Goal: Entertainment & Leisure: Consume media (video, audio)

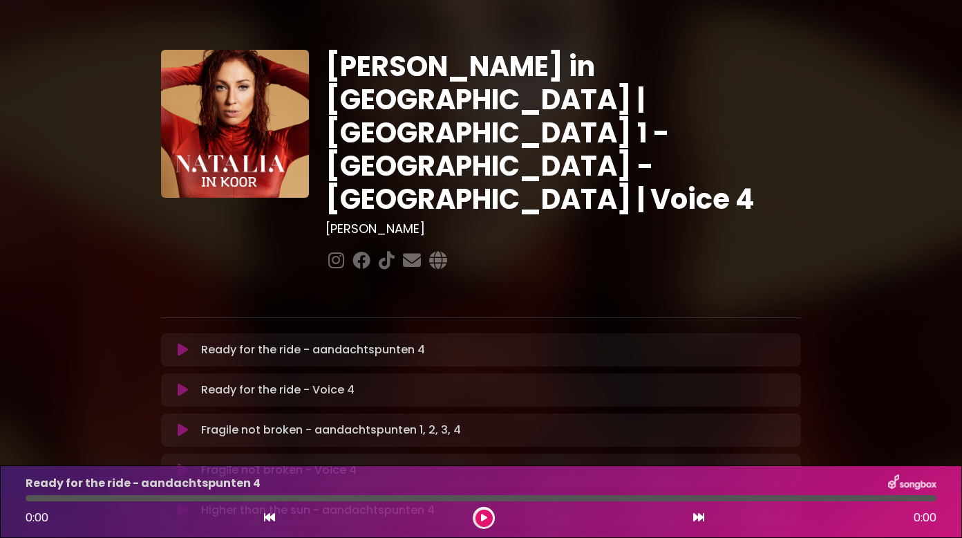
click at [184, 383] on icon at bounding box center [183, 390] width 10 height 14
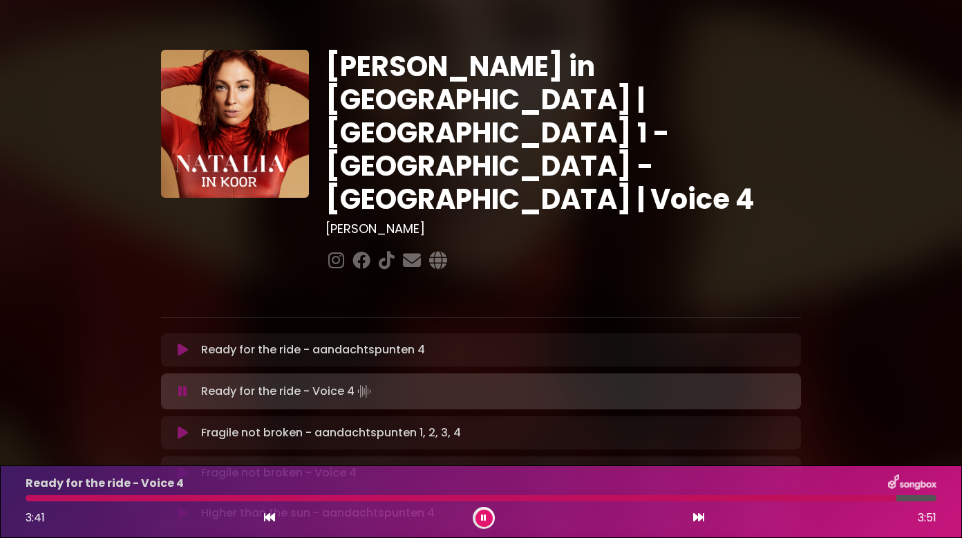
click at [181, 466] on icon at bounding box center [183, 473] width 10 height 14
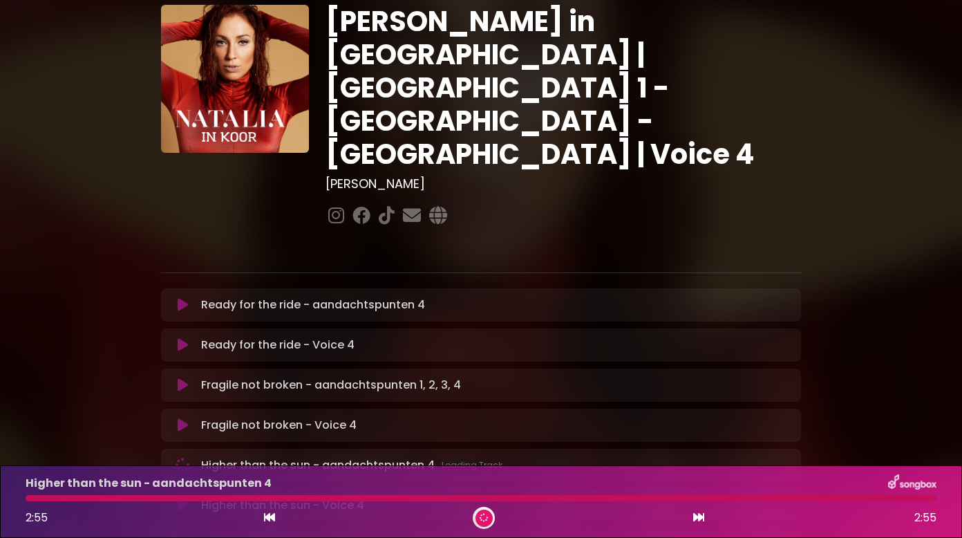
scroll to position [69, 0]
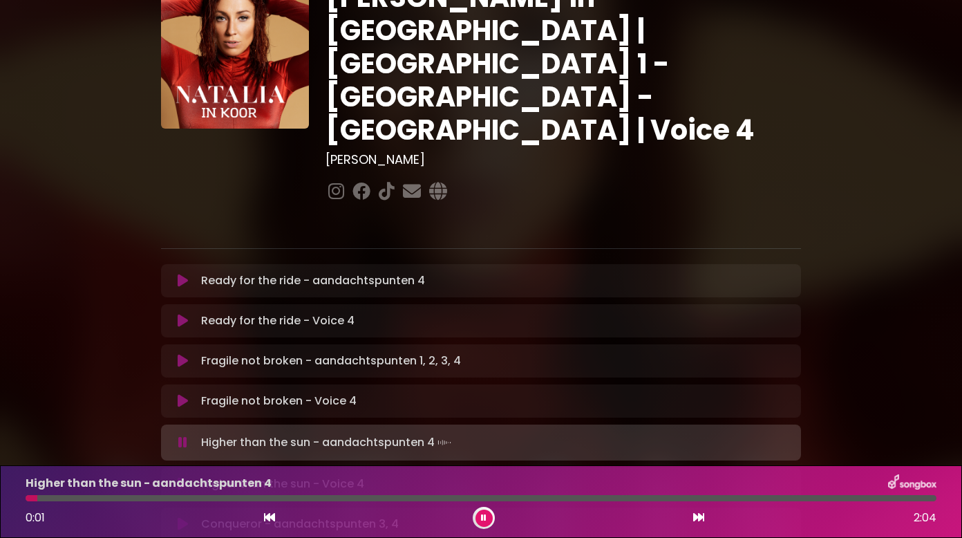
click at [182, 477] on icon at bounding box center [183, 484] width 10 height 14
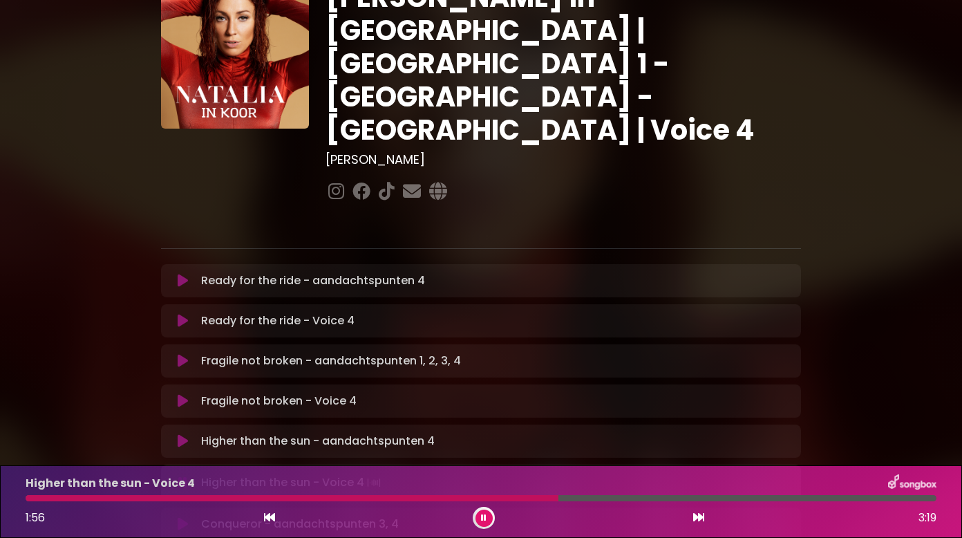
click at [483, 523] on button at bounding box center [483, 517] width 17 height 17
click at [484, 500] on div at bounding box center [292, 498] width 533 height 6
click at [479, 509] on div at bounding box center [484, 518] width 22 height 22
click at [486, 517] on icon at bounding box center [484, 518] width 8 height 10
click at [426, 495] on div at bounding box center [258, 498] width 465 height 6
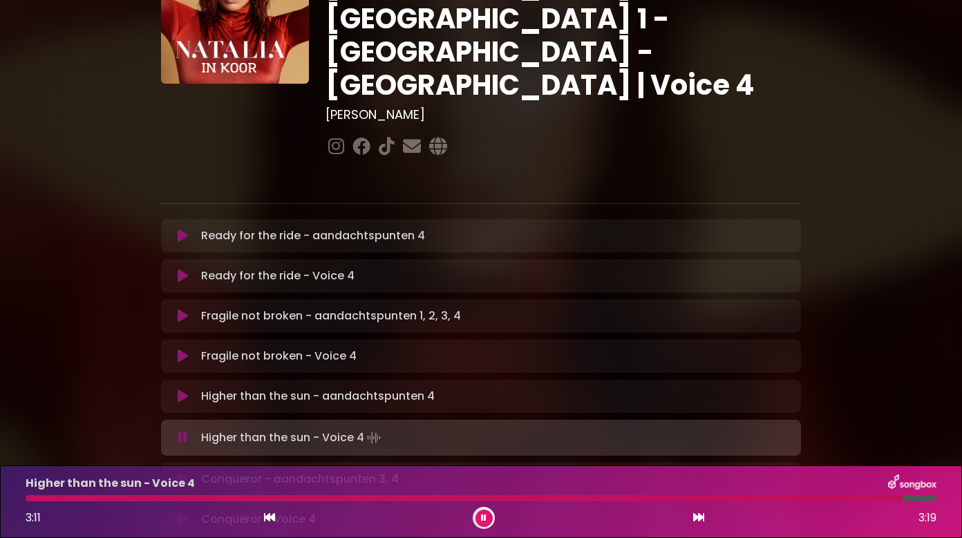
scroll to position [138, 0]
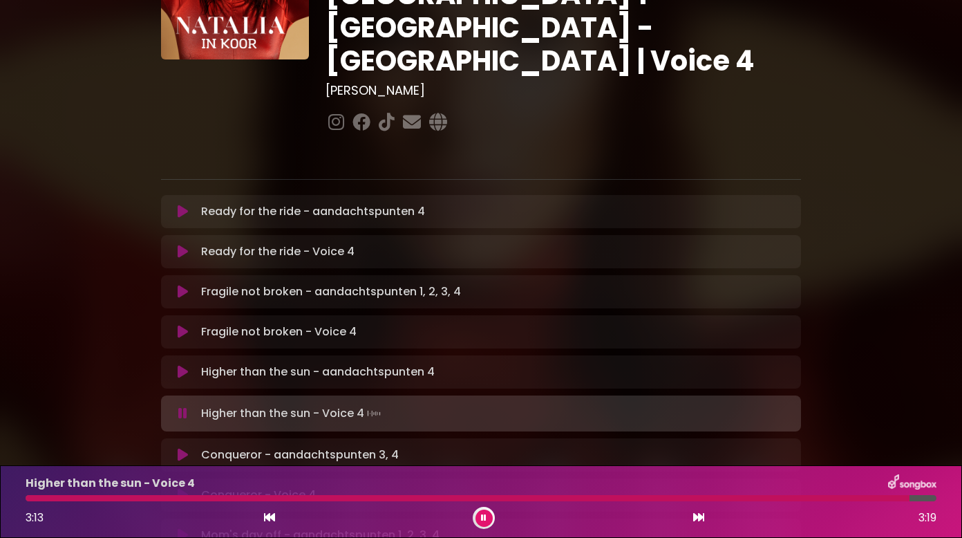
click at [179, 488] on icon at bounding box center [183, 495] width 10 height 14
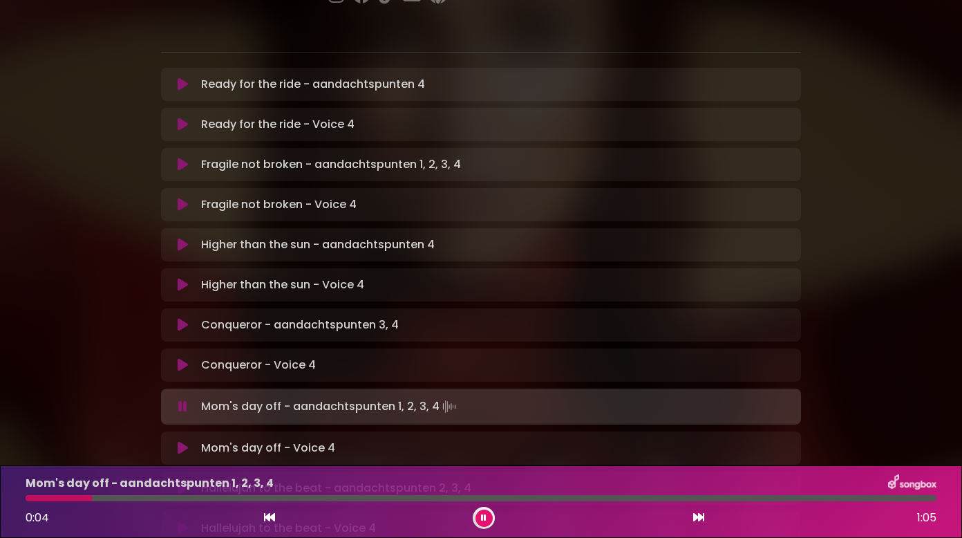
scroll to position [346, 0]
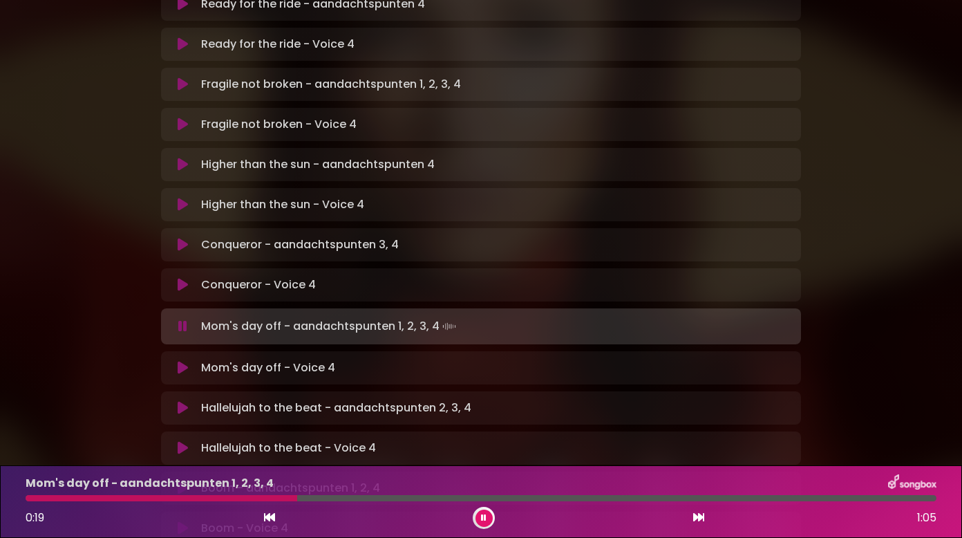
click at [188, 441] on button at bounding box center [182, 448] width 26 height 14
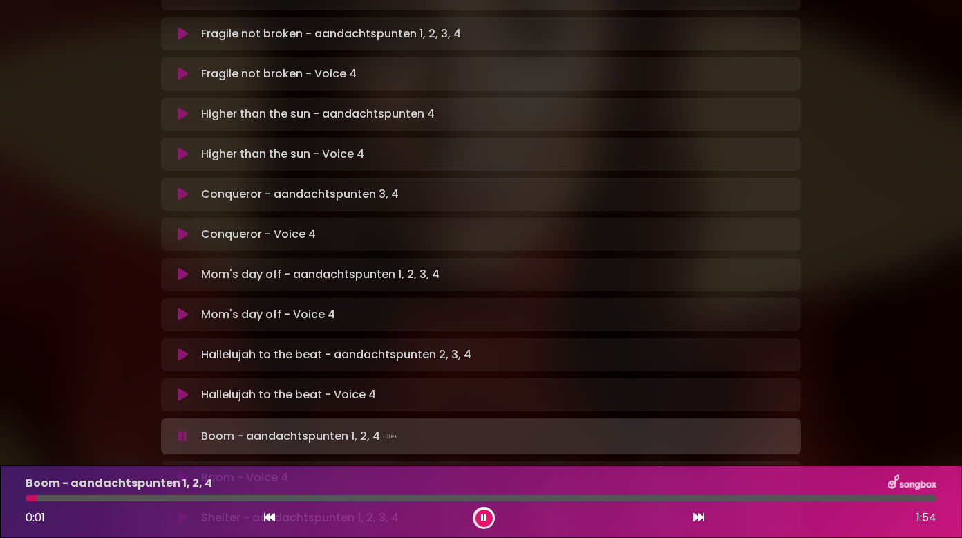
scroll to position [484, 0]
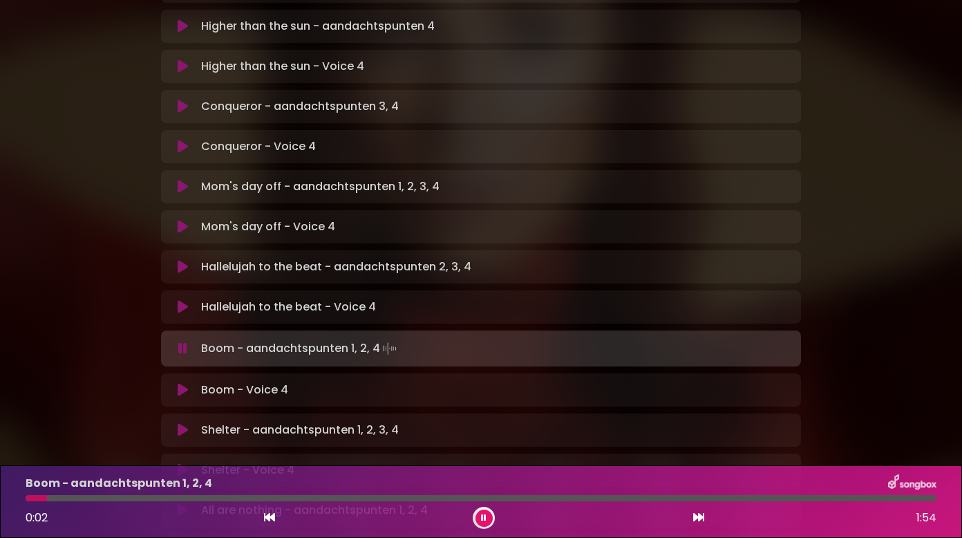
click at [185, 383] on icon at bounding box center [183, 390] width 10 height 14
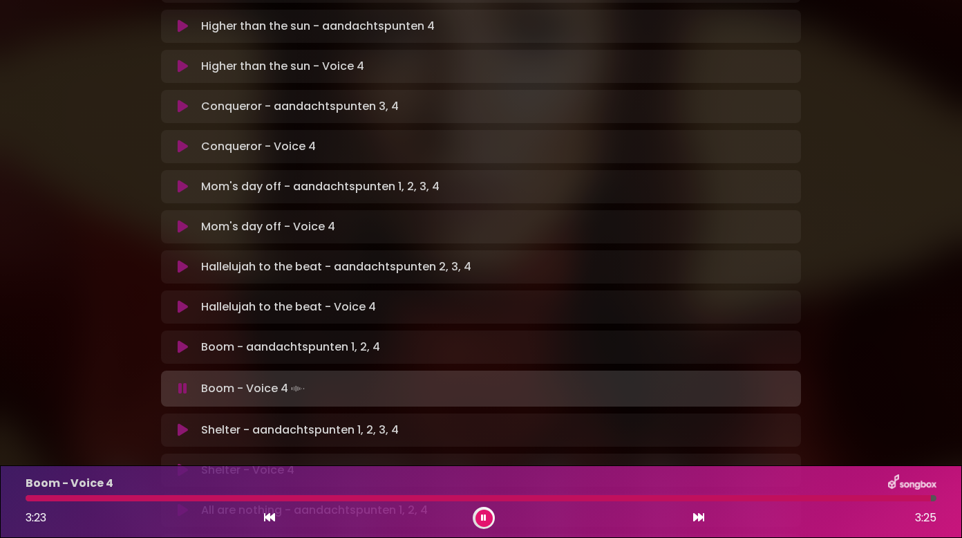
click at [186, 463] on icon at bounding box center [183, 470] width 10 height 14
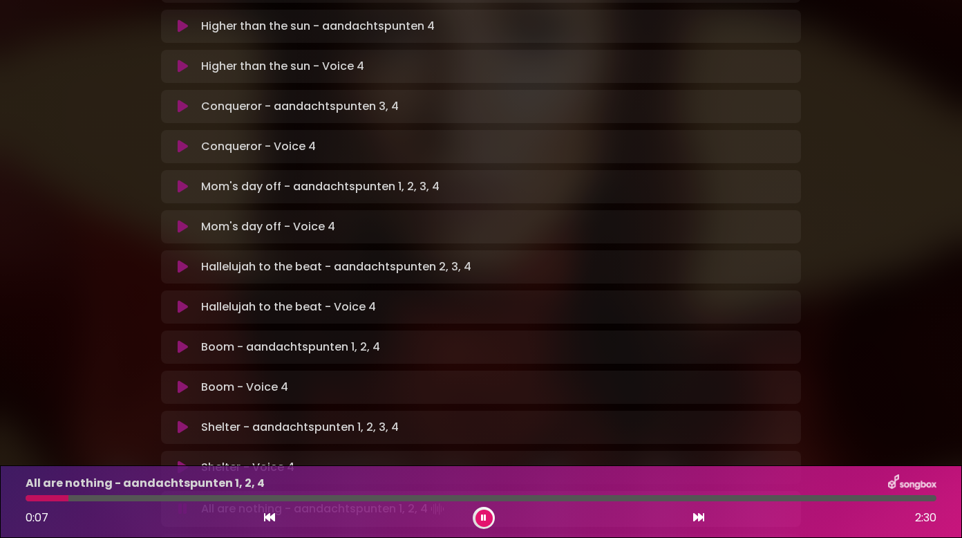
scroll to position [622, 0]
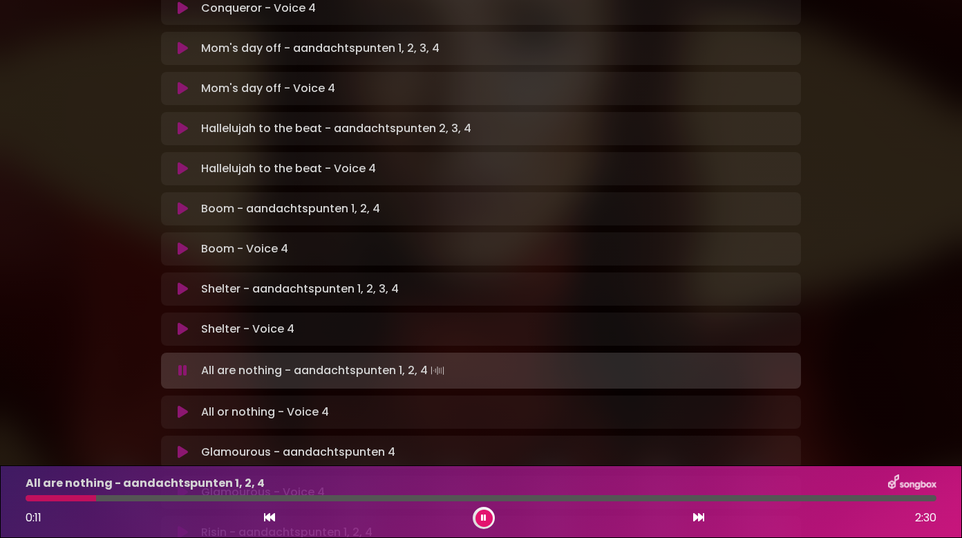
click at [181, 405] on icon at bounding box center [183, 412] width 10 height 14
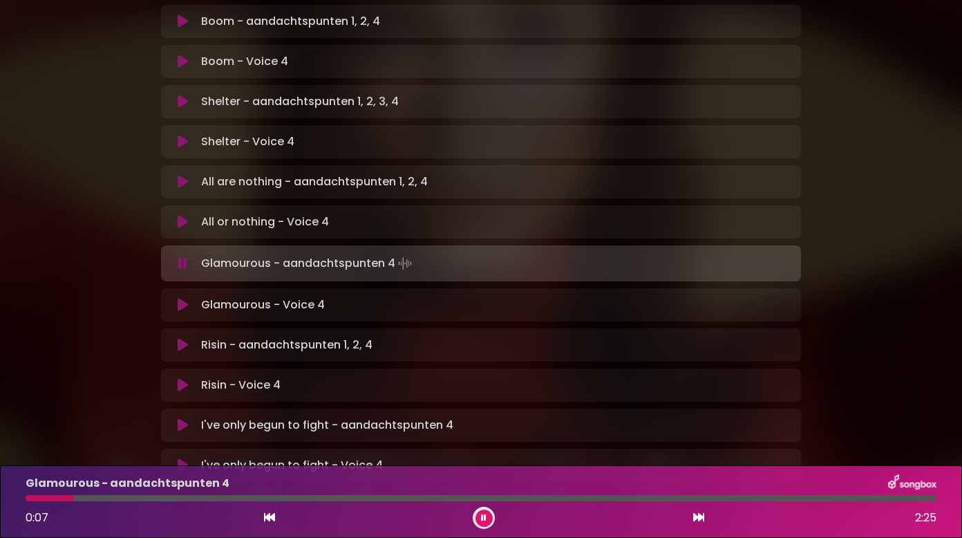
scroll to position [829, 0]
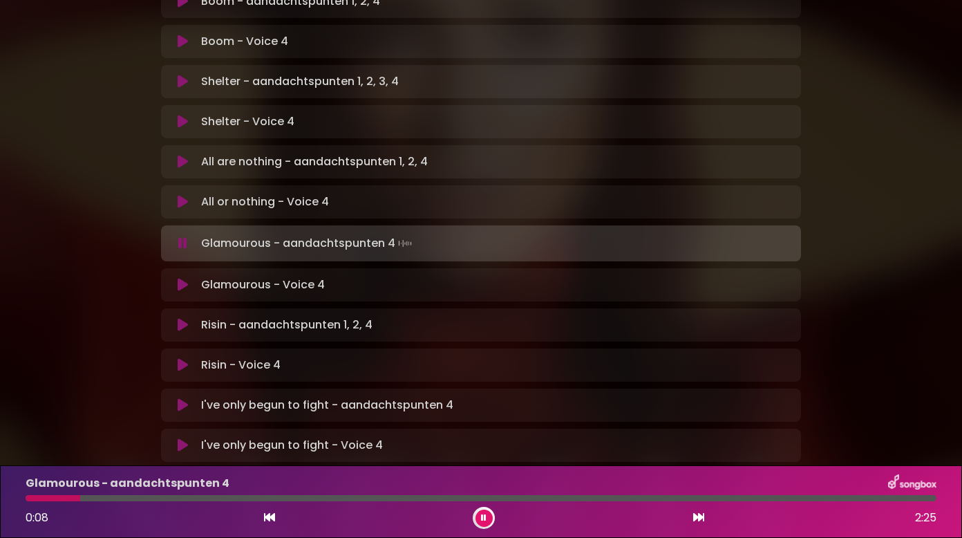
click at [184, 278] on icon at bounding box center [183, 285] width 10 height 14
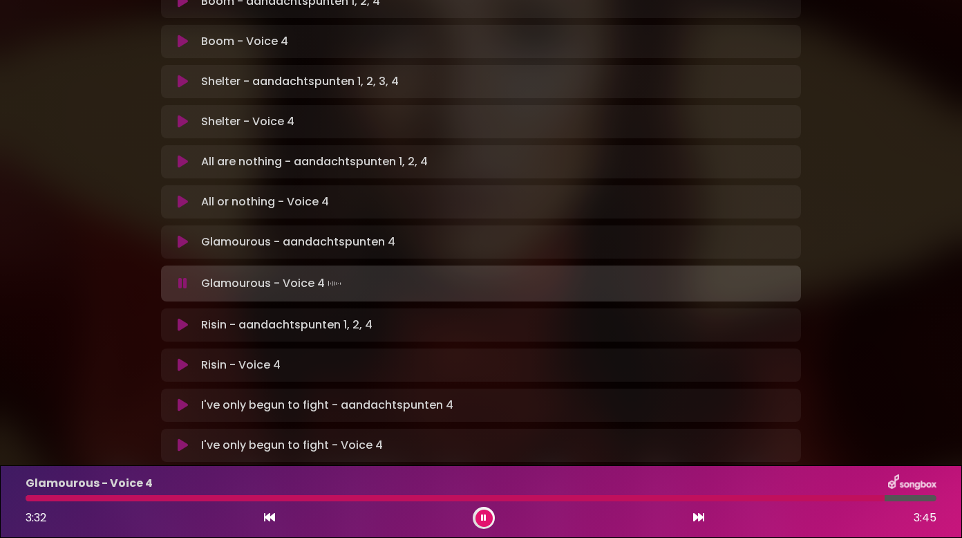
click at [185, 358] on icon at bounding box center [183, 365] width 10 height 14
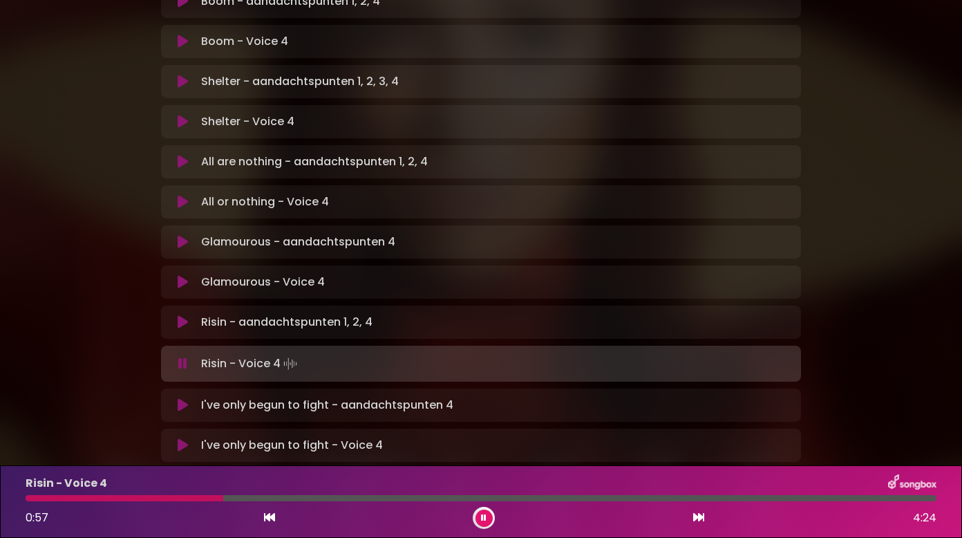
click at [223, 498] on div at bounding box center [125, 498] width 198 height 6
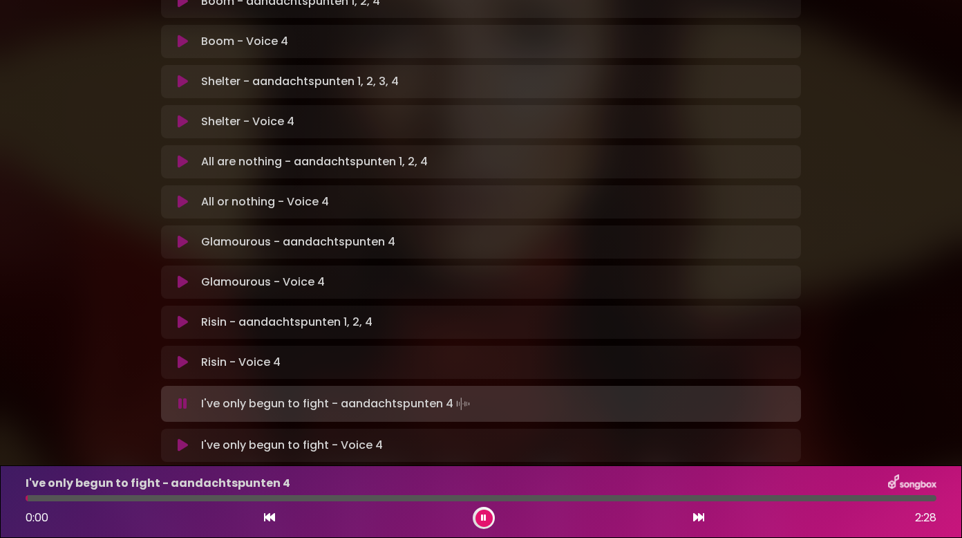
click at [185, 438] on icon at bounding box center [183, 445] width 10 height 14
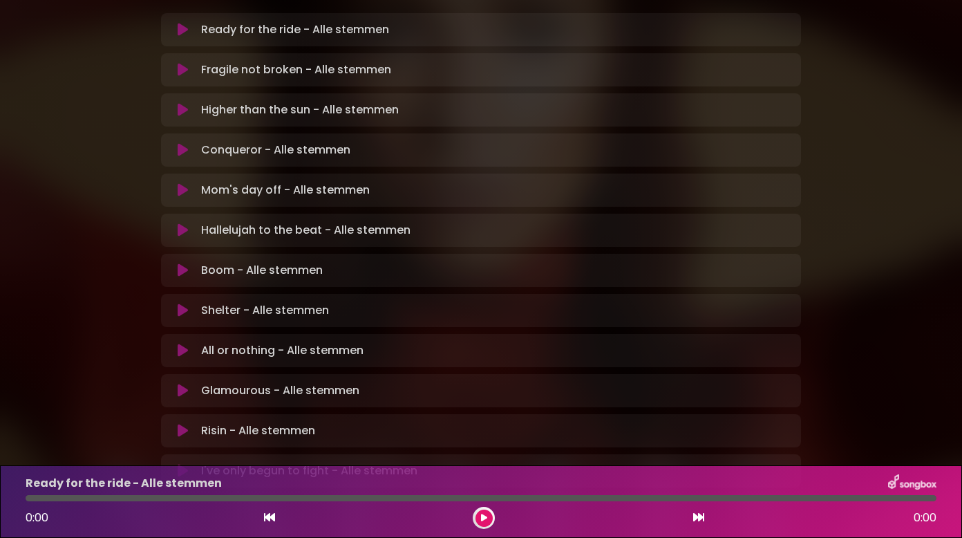
click at [178, 464] on icon at bounding box center [183, 471] width 10 height 14
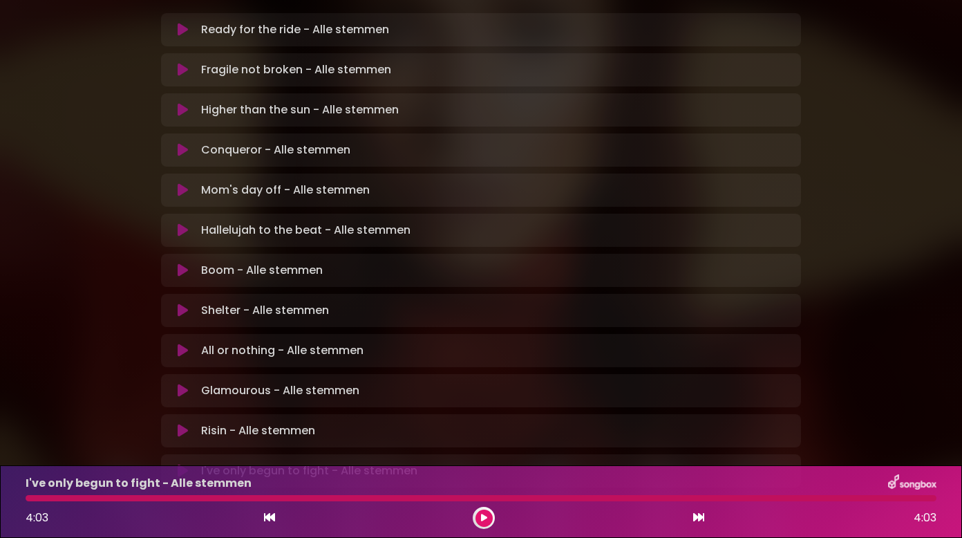
click at [179, 464] on icon at bounding box center [183, 471] width 10 height 14
click at [182, 214] on div "Hallelujah to the beat - Alle stemmen Loading Track..." at bounding box center [481, 230] width 640 height 33
click at [184, 223] on icon at bounding box center [183, 230] width 10 height 14
click at [263, 222] on p "Hallelujah to the beat - Alle stemmen Loading Track..." at bounding box center [342, 230] width 283 height 17
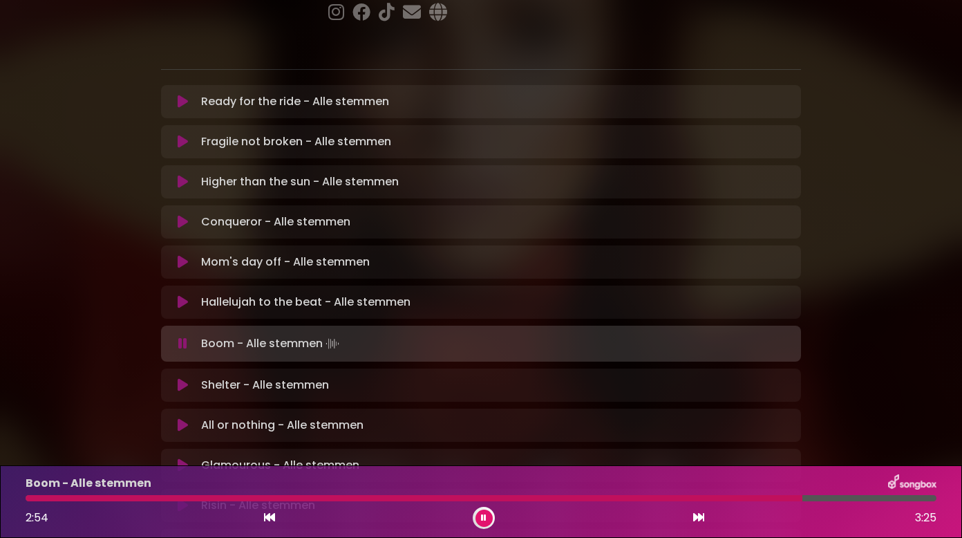
scroll to position [284, 0]
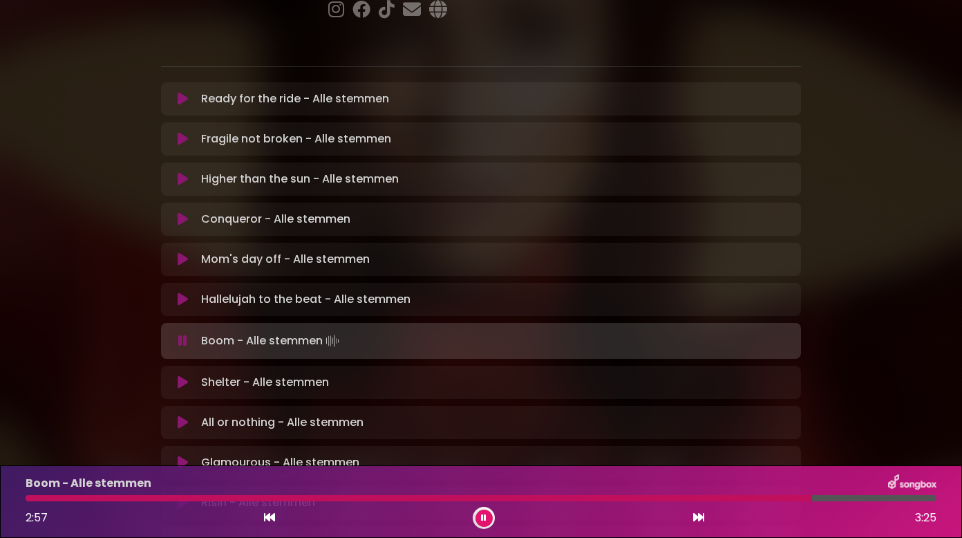
click at [181, 375] on icon at bounding box center [183, 382] width 10 height 14
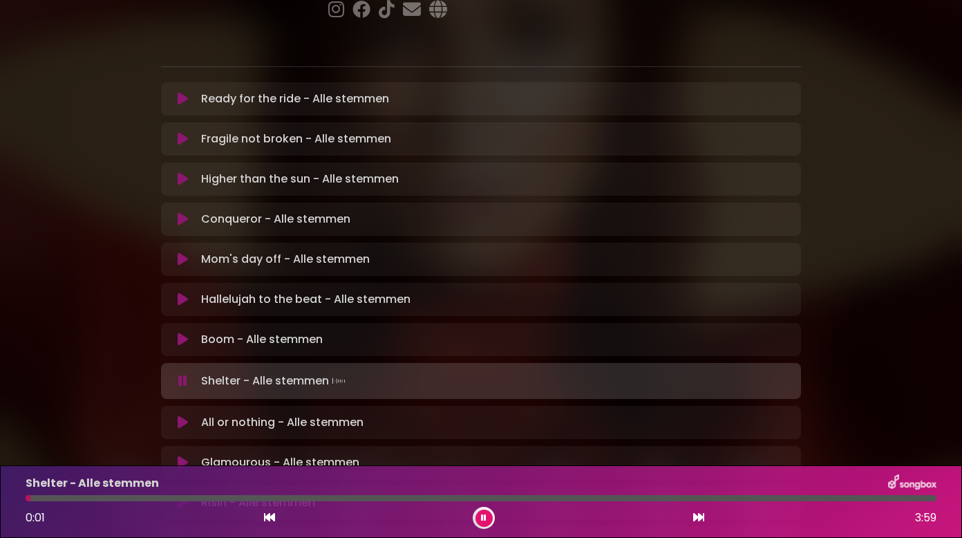
click at [97, 500] on div at bounding box center [481, 498] width 911 height 6
